Goal: Task Accomplishment & Management: Manage account settings

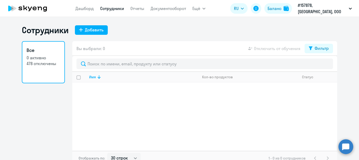
select select "30"
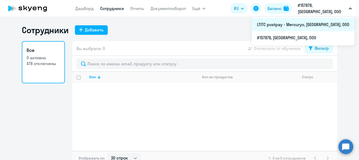
click at [309, 27] on li "LTITC postpay - Mercuryo, [GEOGRAPHIC_DATA], ООО" at bounding box center [303, 24] width 103 height 13
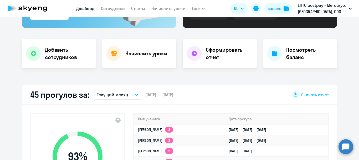
scroll to position [79, 0]
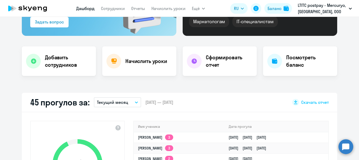
select select "30"
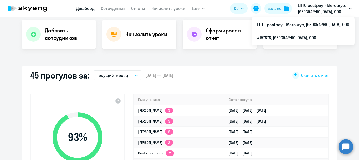
scroll to position [105, 0]
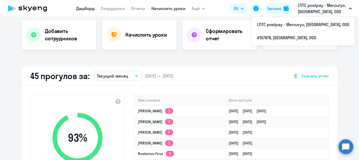
click at [163, 6] on link "Начислить уроки" at bounding box center [169, 8] width 34 height 5
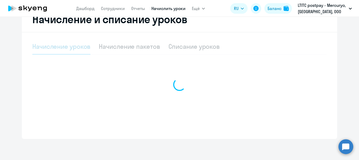
scroll to position [126, 0]
select select "10"
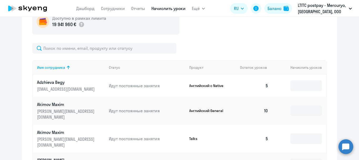
scroll to position [179, 0]
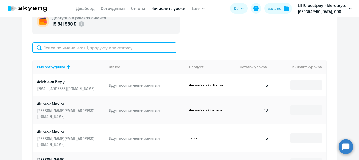
click at [124, 47] on input "text" at bounding box center [104, 47] width 144 height 11
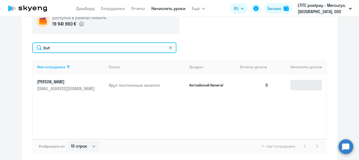
type input "but"
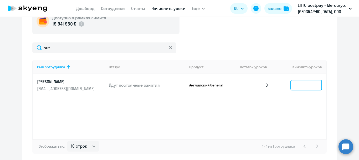
click at [300, 83] on input at bounding box center [307, 85] width 32 height 11
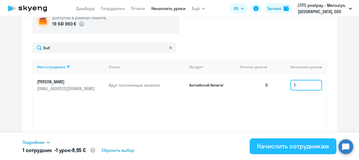
type input "1"
click at [311, 147] on div "Начислить сотрудникам" at bounding box center [293, 146] width 72 height 8
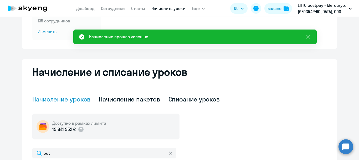
scroll to position [0, 0]
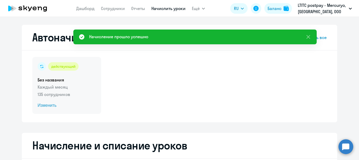
click at [46, 106] on span "Изменить" at bounding box center [67, 105] width 58 height 6
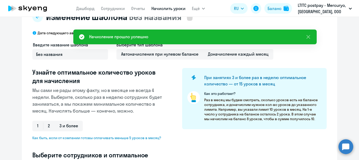
select select "10"
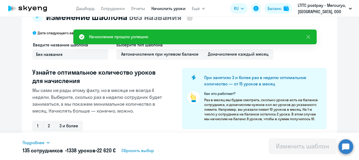
scroll to position [132, 0]
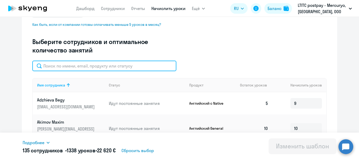
click at [53, 69] on input "text" at bounding box center [104, 66] width 144 height 11
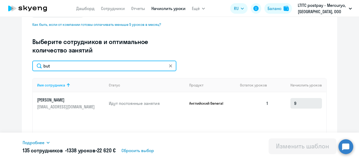
type input "but"
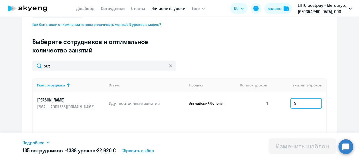
click at [296, 99] on input "9" at bounding box center [307, 103] width 32 height 11
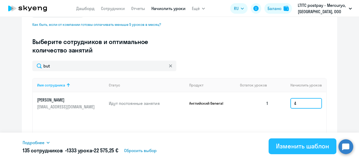
type input "4"
click at [301, 145] on div "Изменить шаблон" at bounding box center [302, 146] width 53 height 8
